Goal: Task Accomplishment & Management: Manage account settings

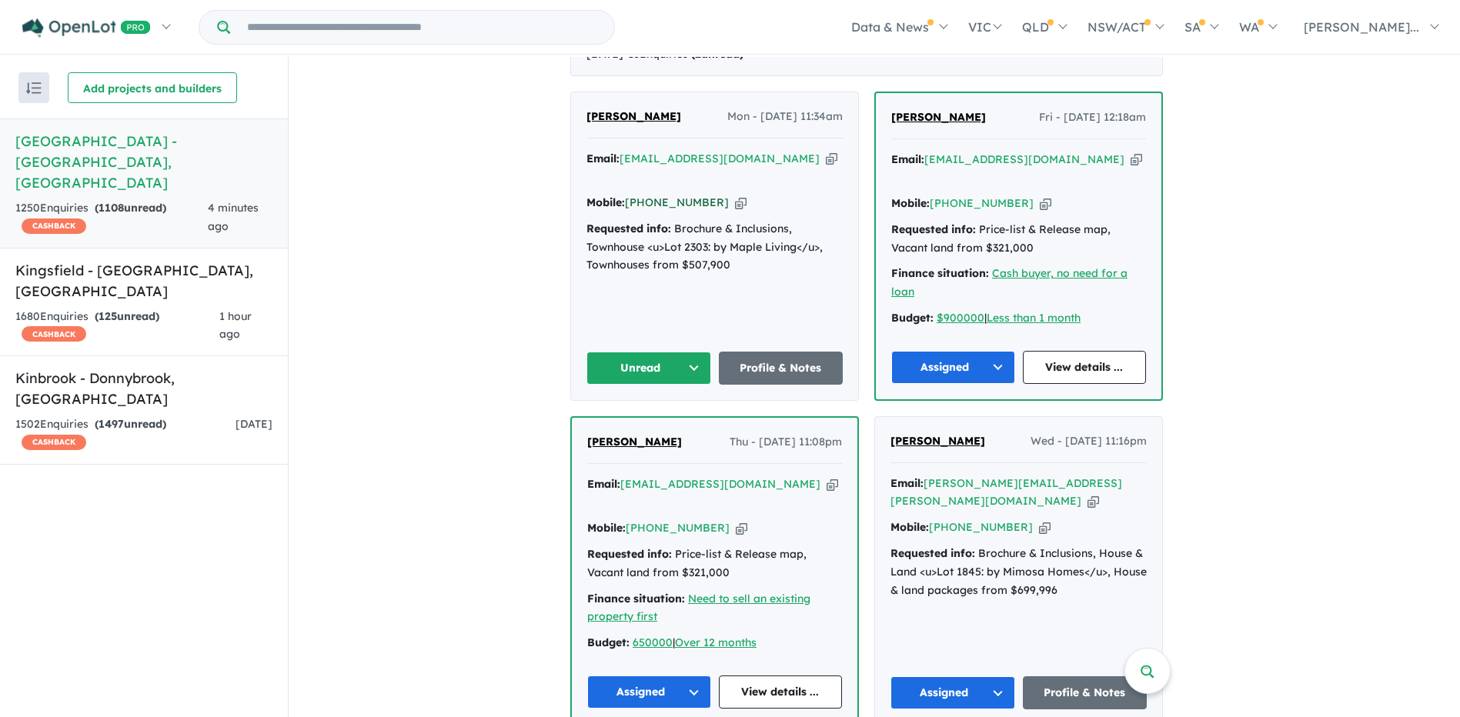
scroll to position [616, 0]
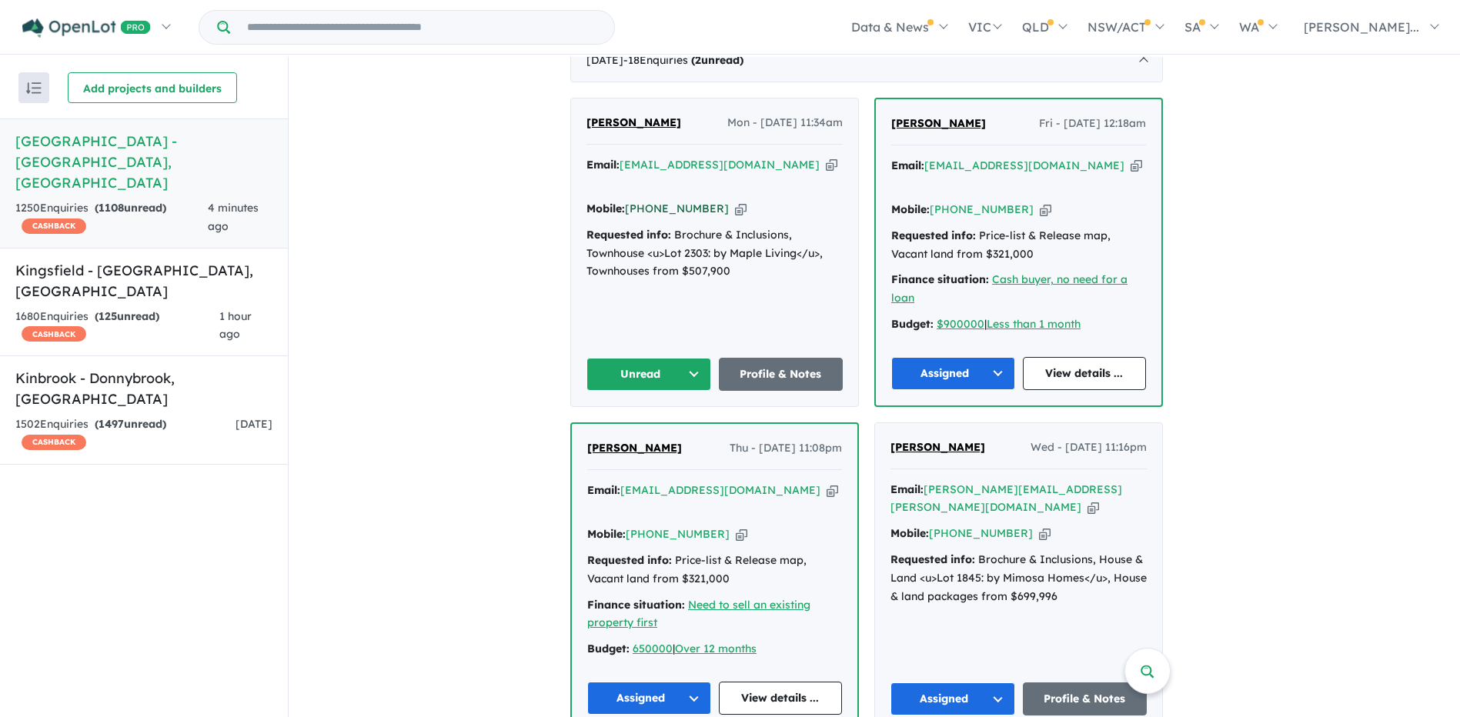
drag, startPoint x: 717, startPoint y: 199, endPoint x: 656, endPoint y: 199, distance: 61.6
click at [656, 200] on div "Mobile: [PHONE_NUMBER] Copied!" at bounding box center [714, 209] width 256 height 18
copy link "422 258 226"
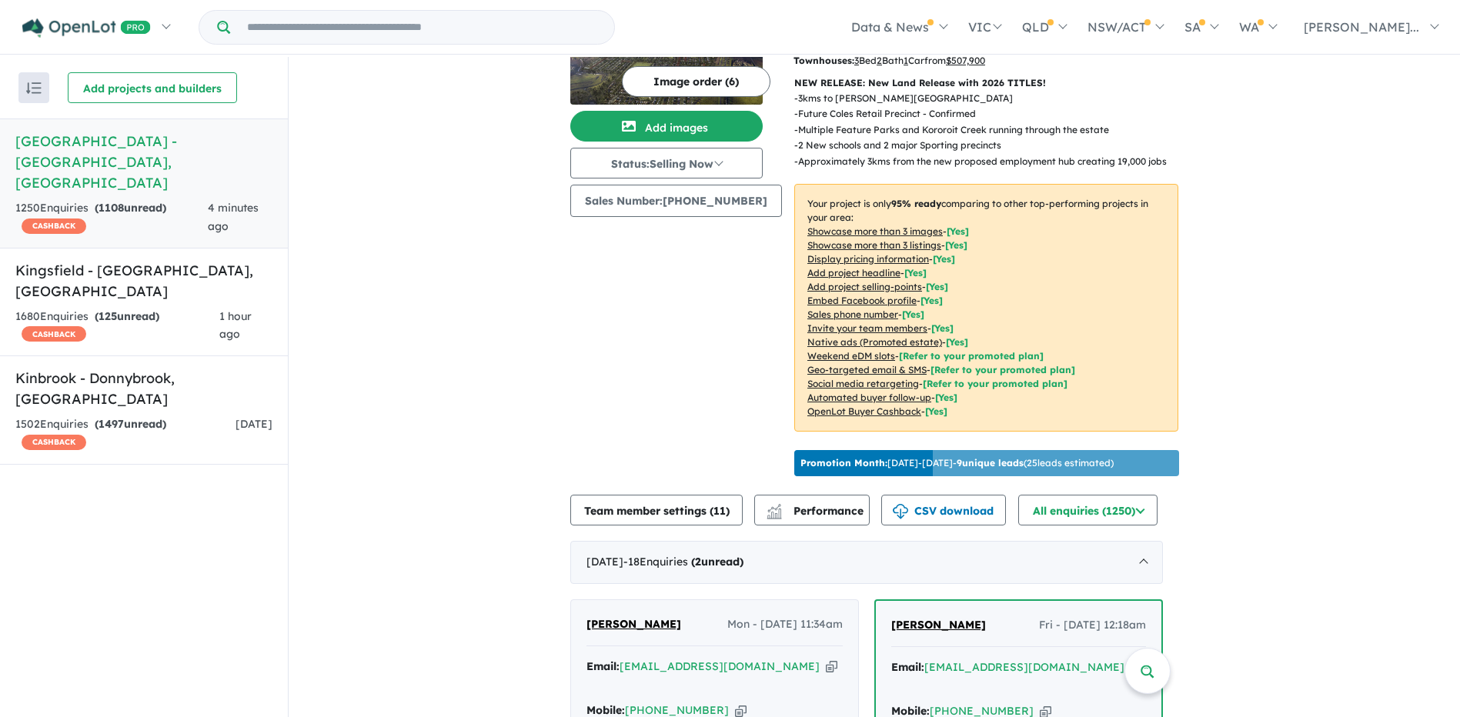
scroll to position [0, 0]
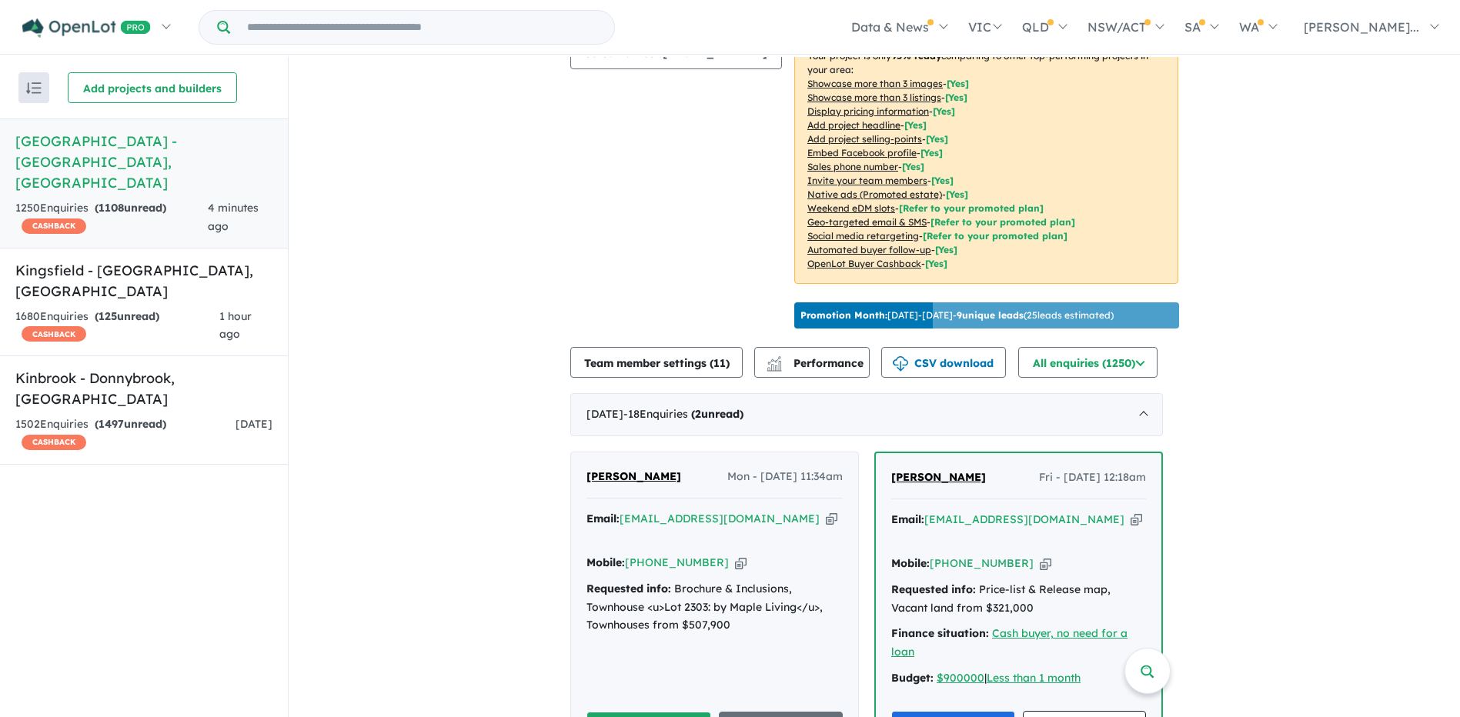
scroll to position [539, 0]
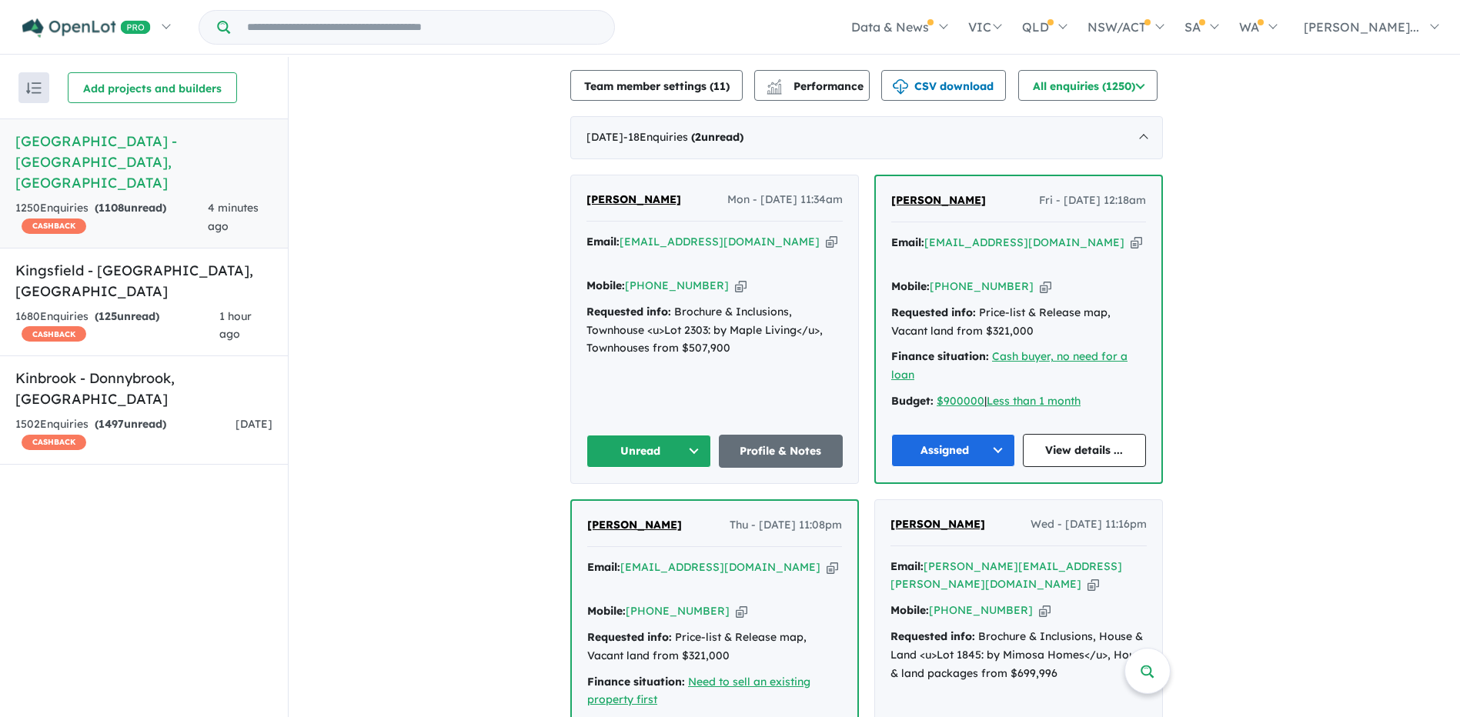
click at [678, 439] on button "Unread" at bounding box center [648, 451] width 125 height 33
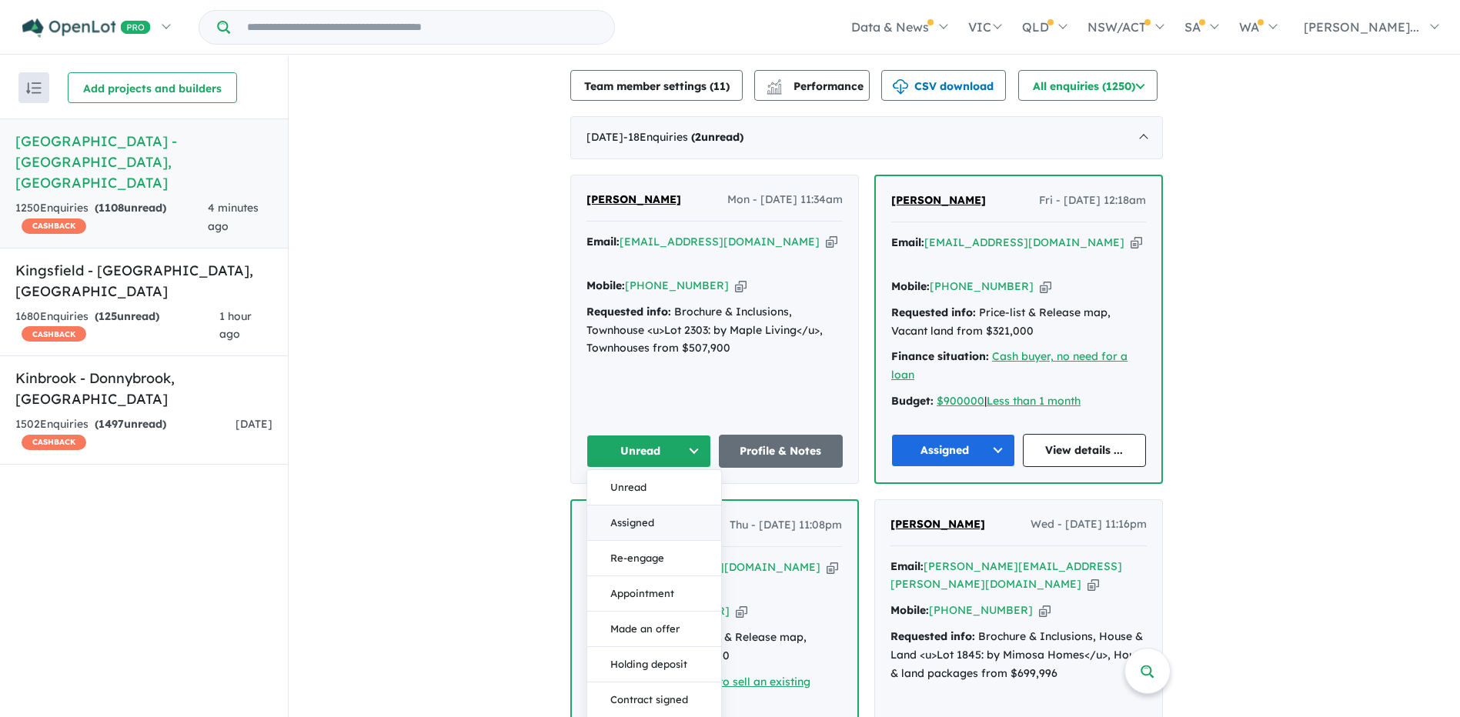
click at [663, 506] on button "Assigned" at bounding box center [654, 523] width 134 height 35
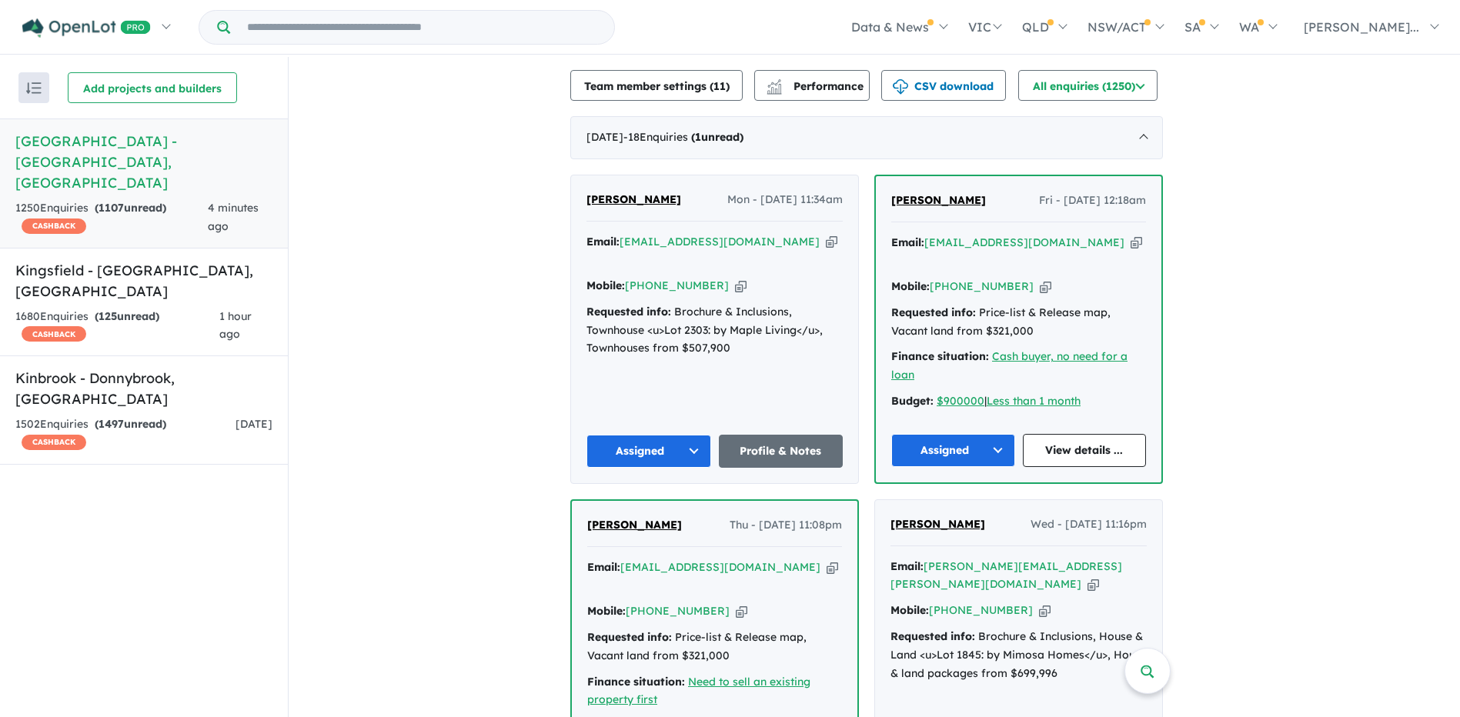
click at [658, 438] on button "Assigned" at bounding box center [648, 451] width 125 height 33
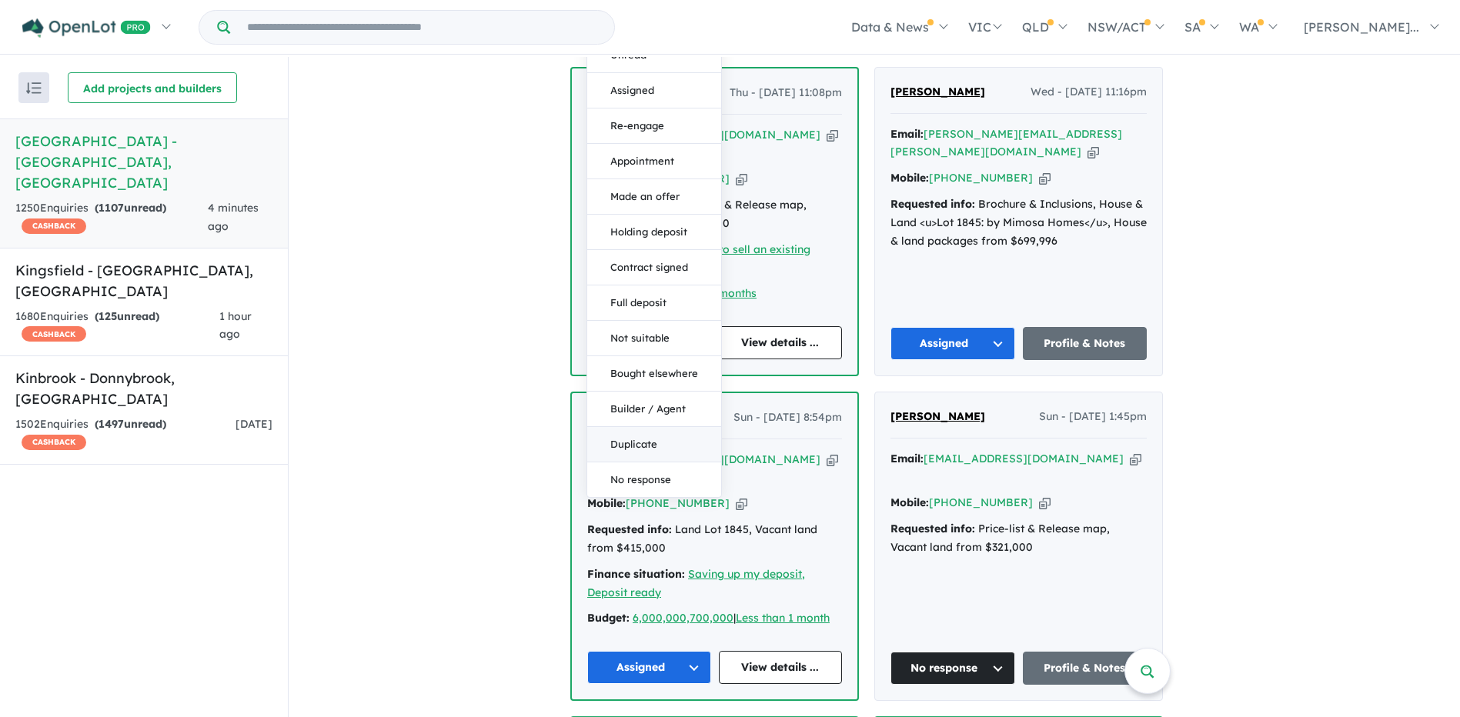
scroll to position [1000, 0]
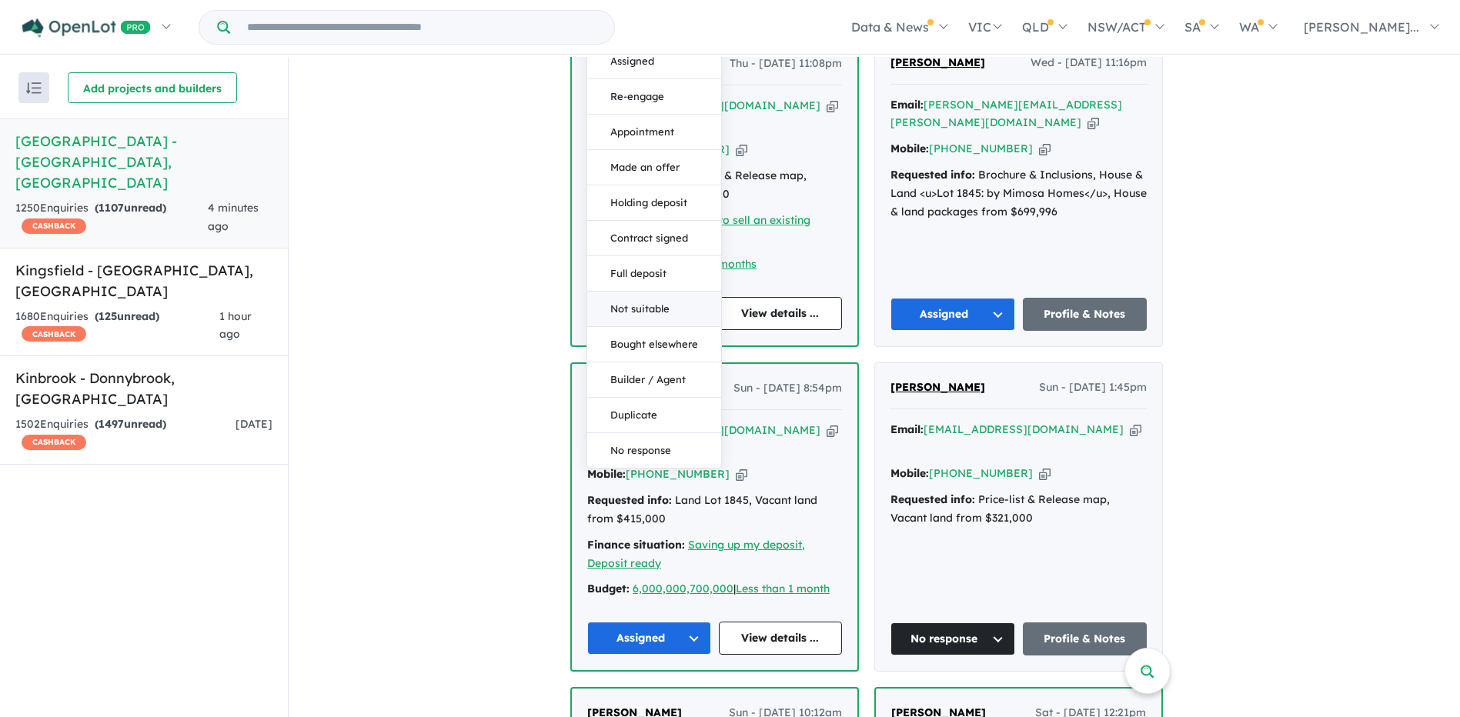
click at [642, 292] on button "Not suitable" at bounding box center [654, 309] width 134 height 35
